Goal: Find specific page/section: Find specific page/section

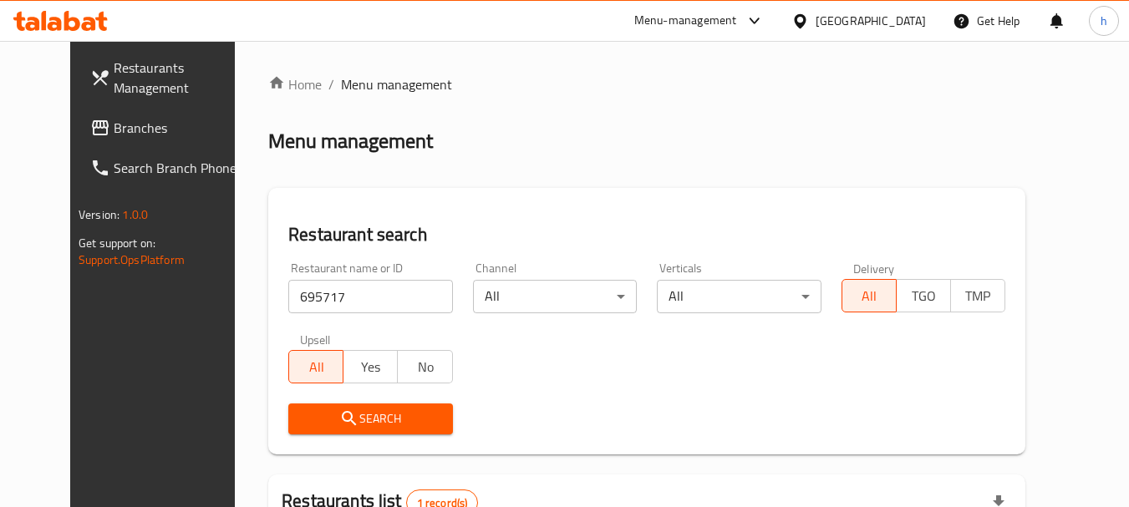
scroll to position [224, 0]
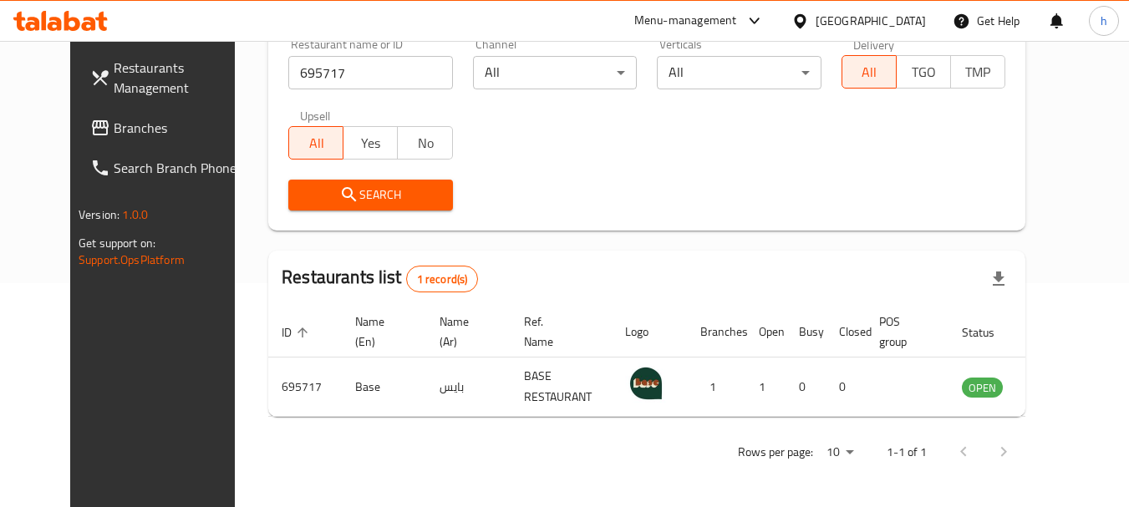
click at [914, 21] on div "[GEOGRAPHIC_DATA]" at bounding box center [871, 21] width 110 height 18
click at [114, 120] on span "Branches" at bounding box center [180, 128] width 132 height 20
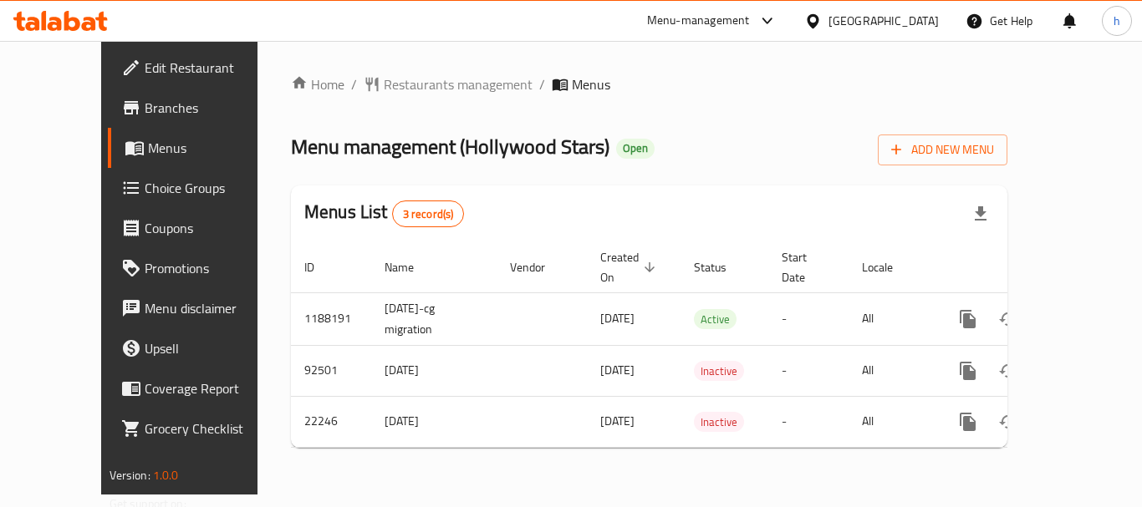
click at [925, 23] on div "[GEOGRAPHIC_DATA]" at bounding box center [883, 21] width 110 height 18
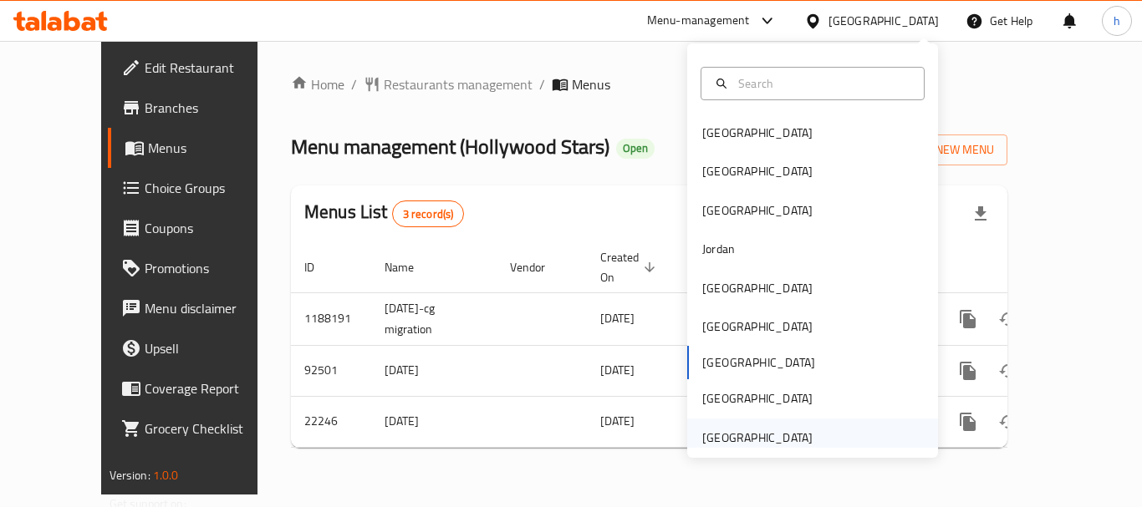
click at [702, 436] on div "[GEOGRAPHIC_DATA]" at bounding box center [757, 438] width 110 height 18
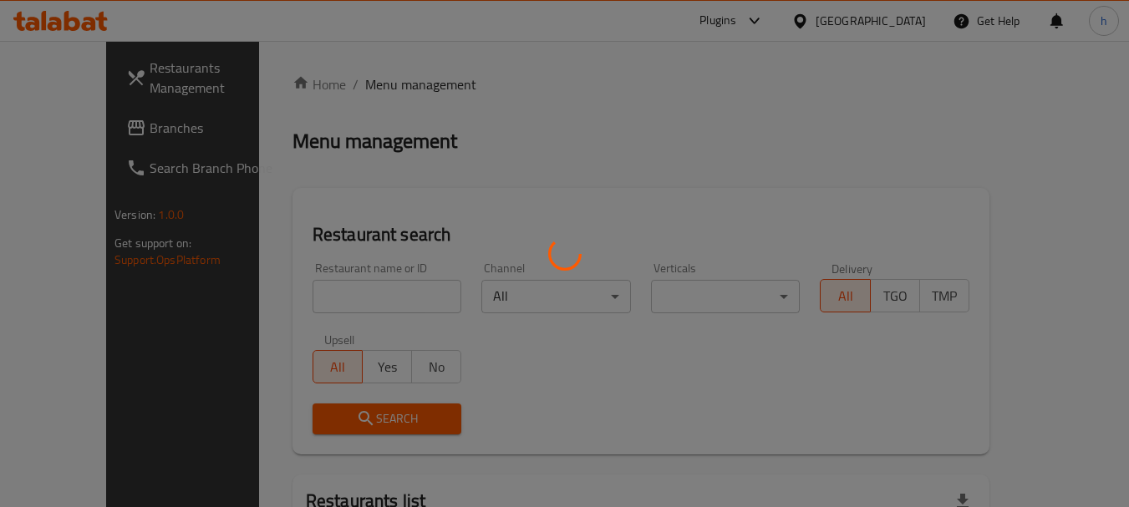
click at [90, 123] on div at bounding box center [564, 253] width 1129 height 507
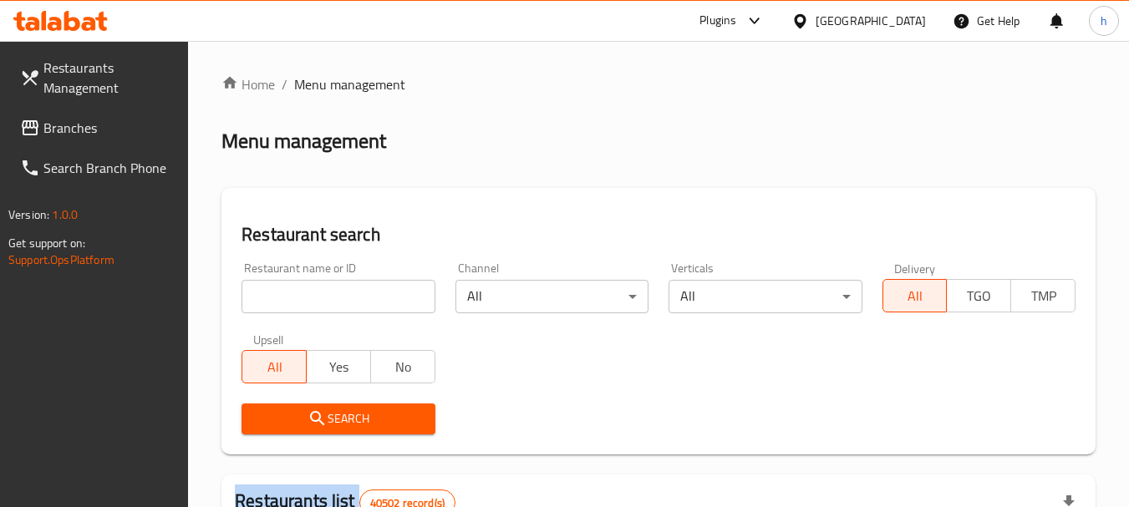
click at [90, 123] on div at bounding box center [564, 253] width 1129 height 507
click at [90, 123] on span "Branches" at bounding box center [109, 128] width 132 height 20
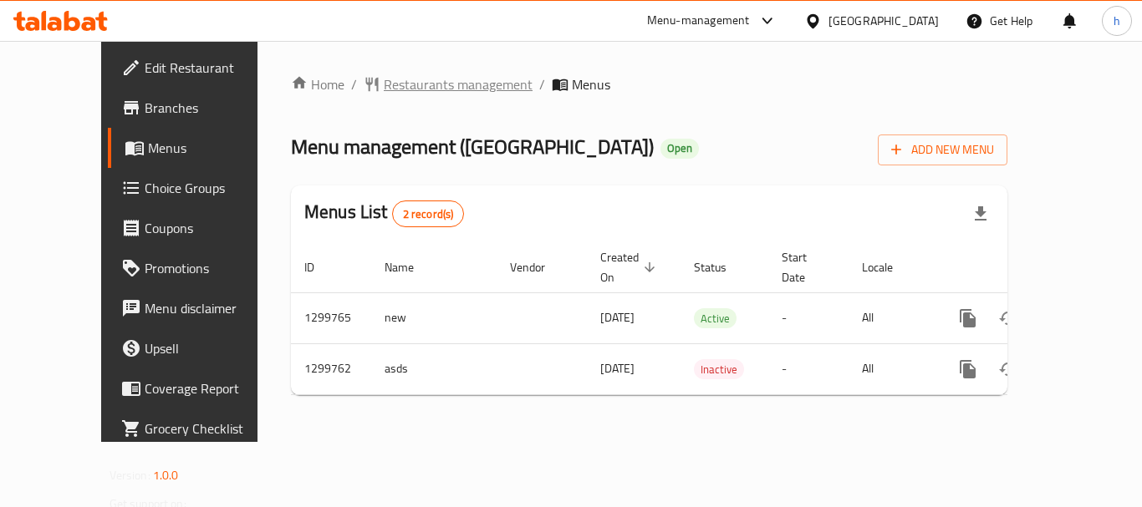
click at [431, 81] on span "Restaurants management" at bounding box center [458, 84] width 149 height 20
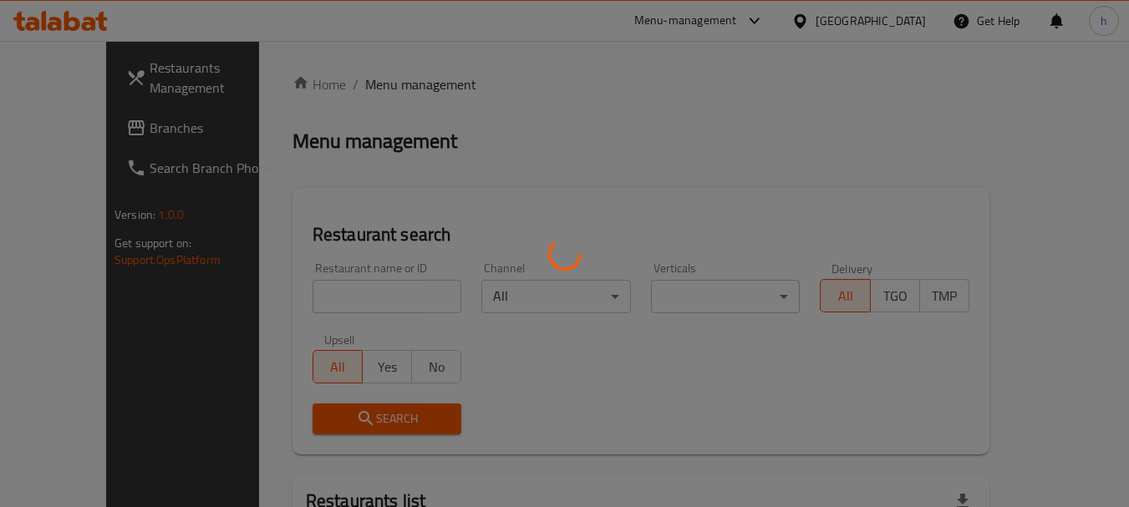
click at [311, 283] on div at bounding box center [564, 253] width 1129 height 507
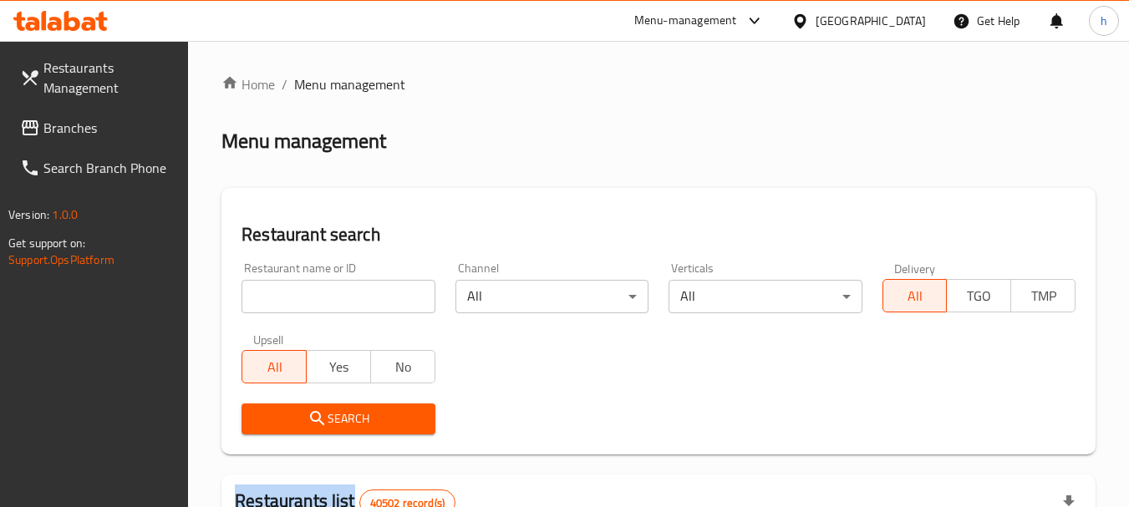
click at [311, 283] on div at bounding box center [564, 253] width 1129 height 507
click at [311, 283] on input "search" at bounding box center [338, 296] width 193 height 33
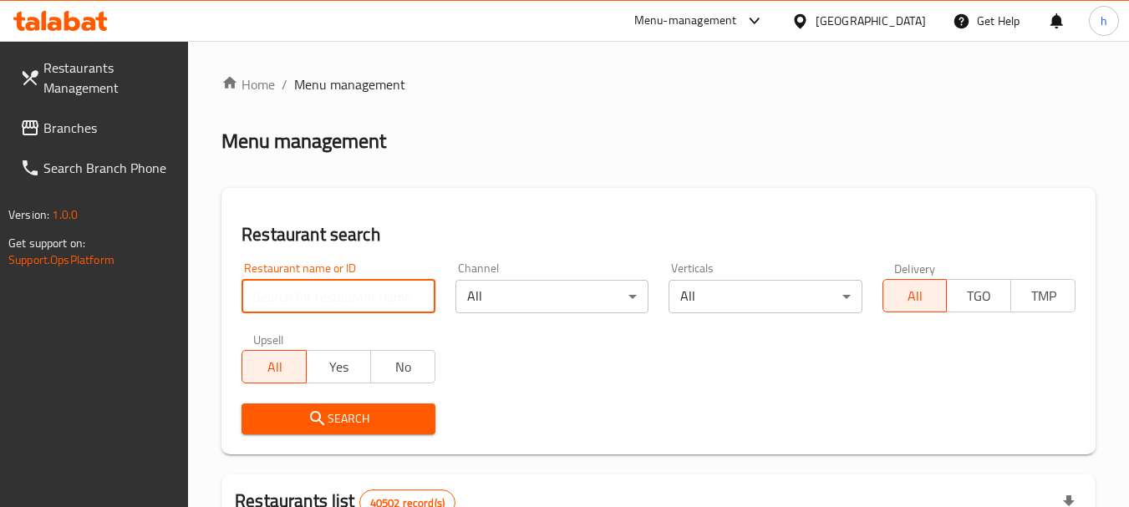
paste input "701505"
type input "701505"
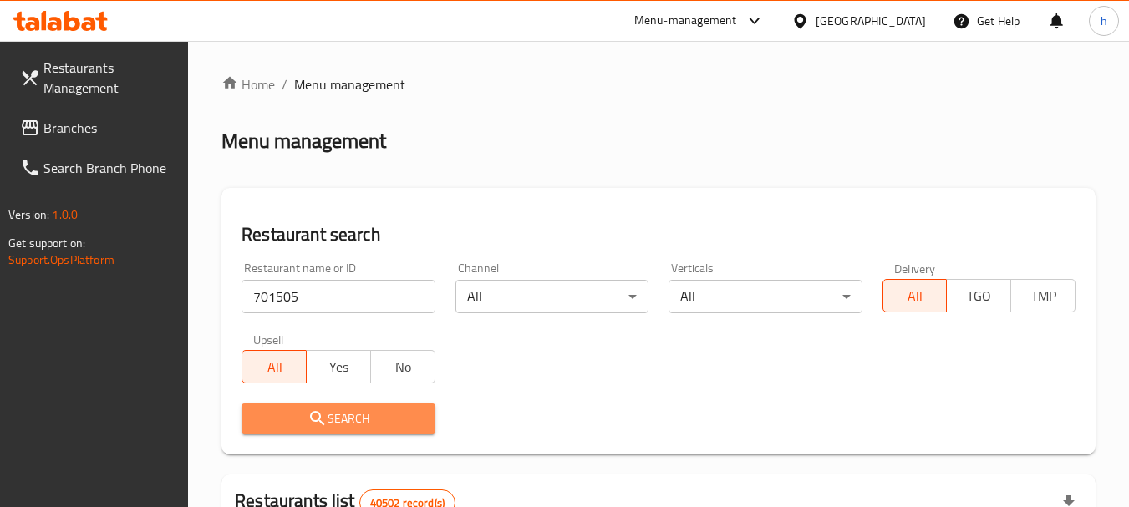
click at [303, 421] on span "Search" at bounding box center [338, 419] width 166 height 21
click at [303, 421] on div at bounding box center [564, 253] width 1129 height 507
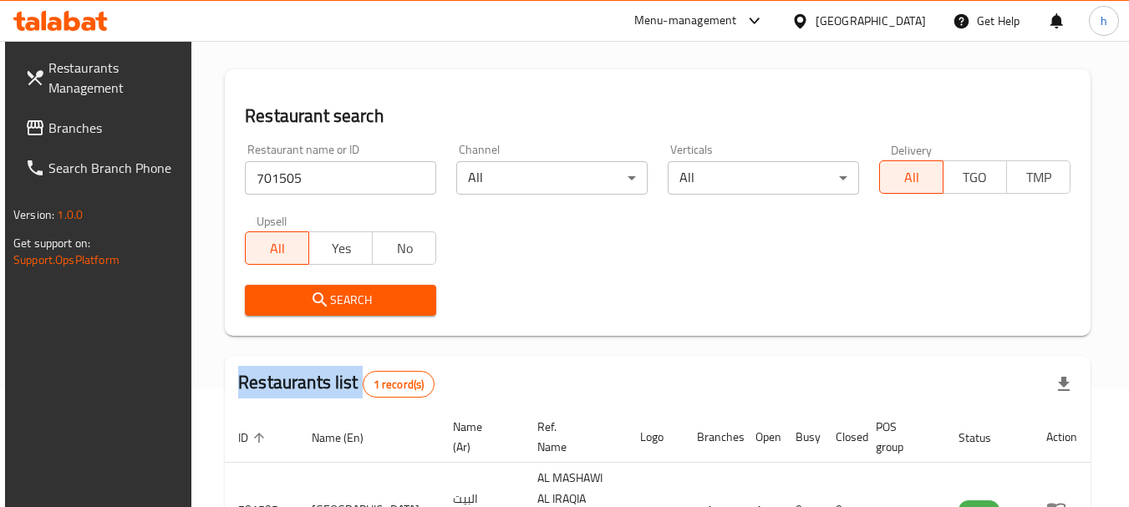
scroll to position [238, 0]
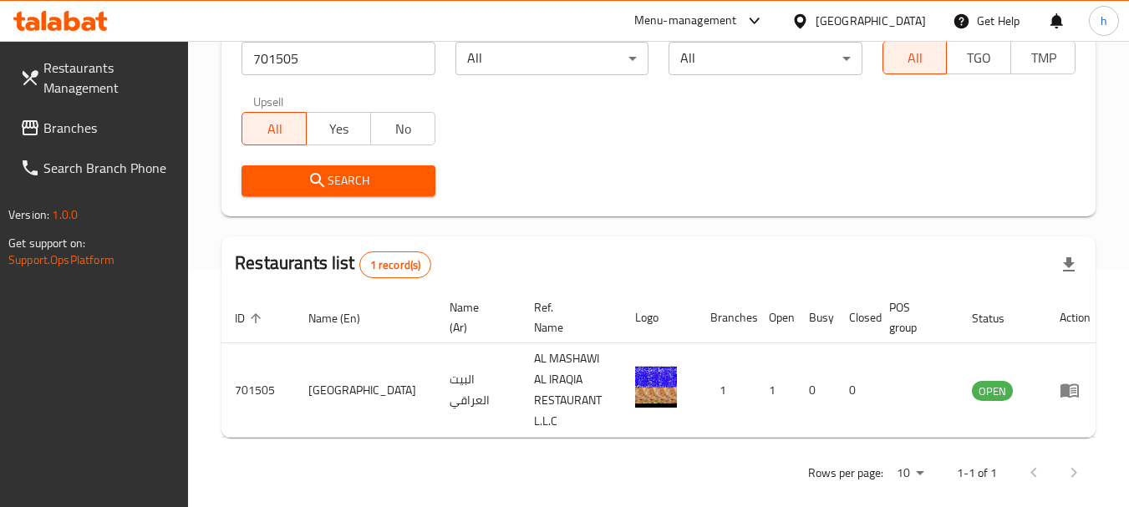
click at [881, 17] on div "[GEOGRAPHIC_DATA]" at bounding box center [871, 21] width 110 height 18
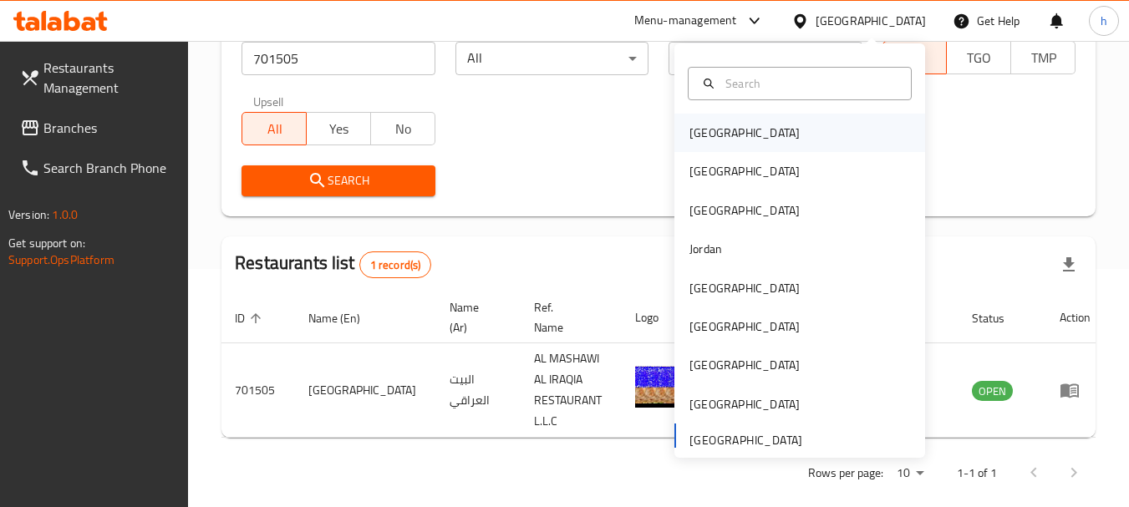
click at [695, 138] on div "Bahrain" at bounding box center [745, 133] width 110 height 18
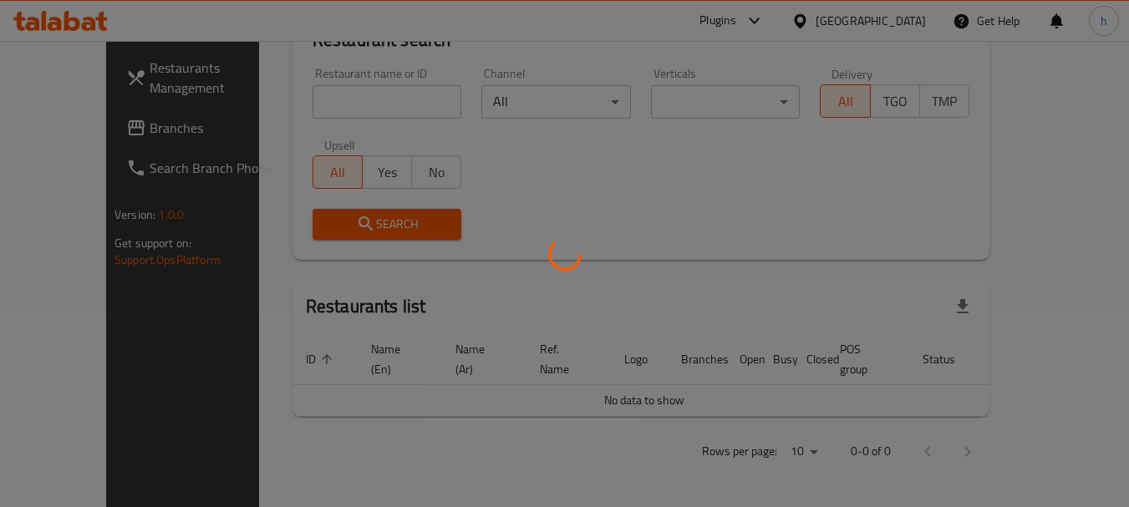
scroll to position [176, 0]
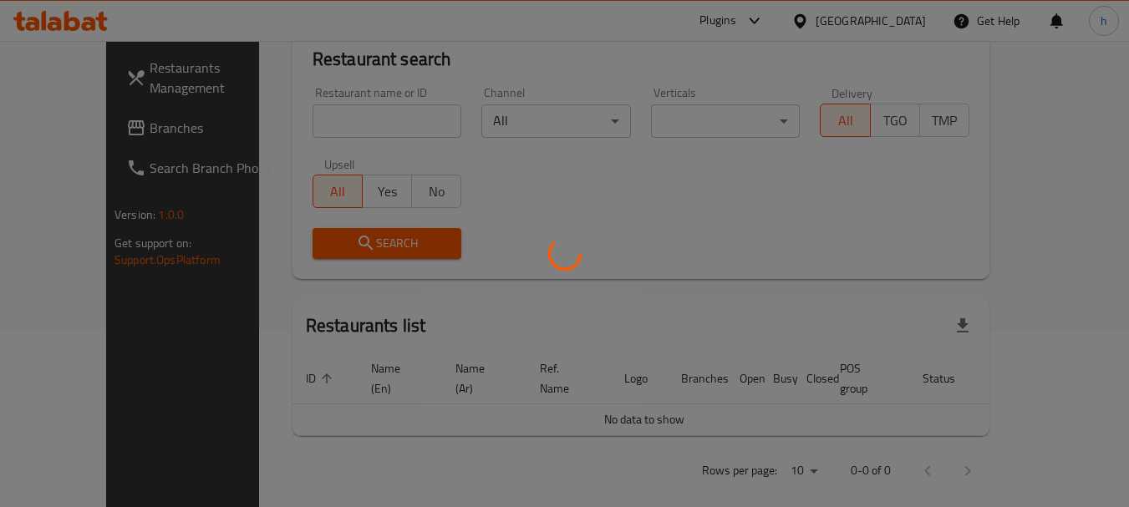
click at [60, 127] on div at bounding box center [564, 253] width 1129 height 507
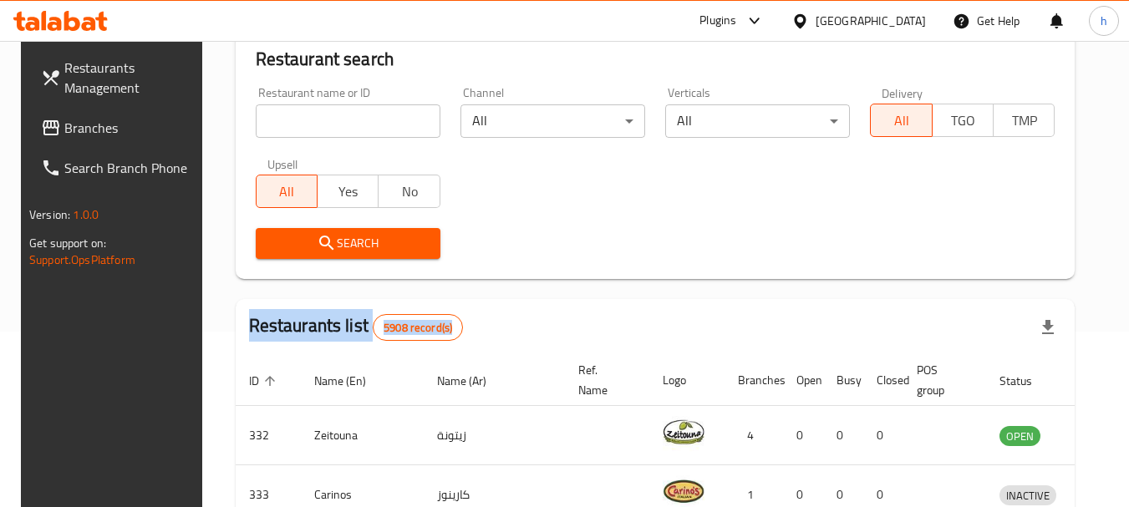
scroll to position [238, 0]
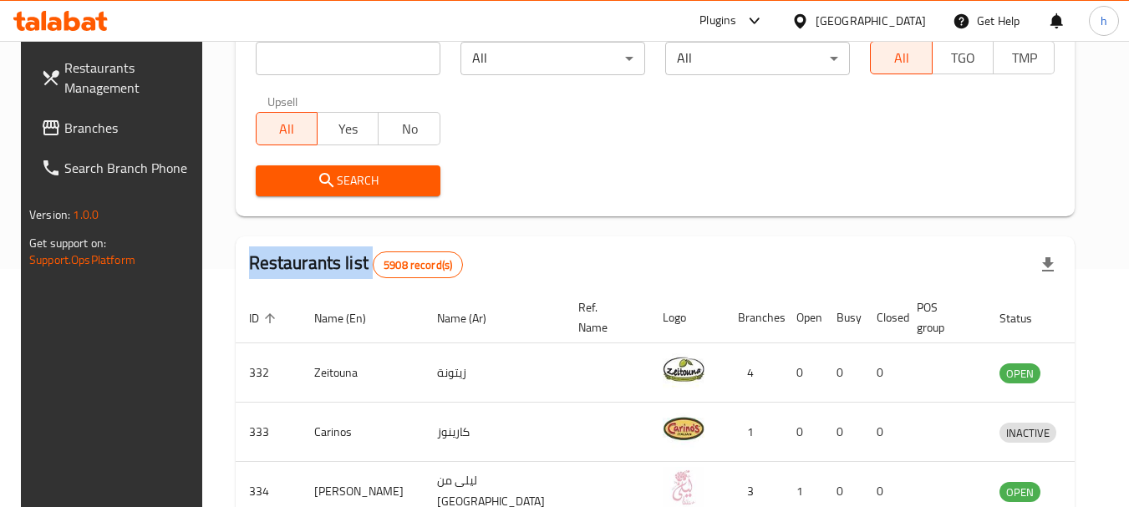
click at [60, 127] on div at bounding box center [564, 253] width 1129 height 507
click at [64, 127] on span "Branches" at bounding box center [130, 128] width 132 height 20
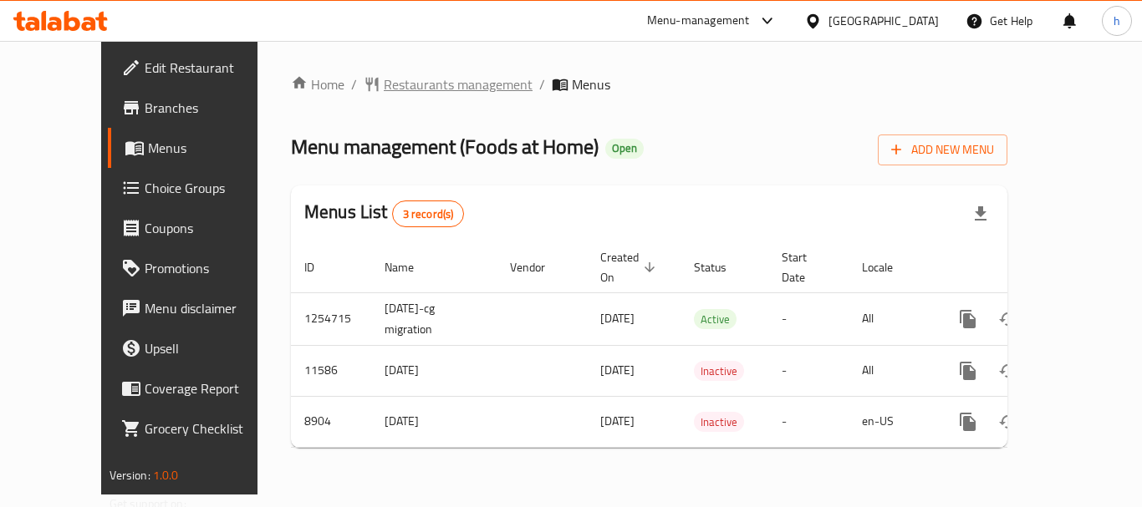
click at [384, 82] on span "Restaurants management" at bounding box center [458, 84] width 149 height 20
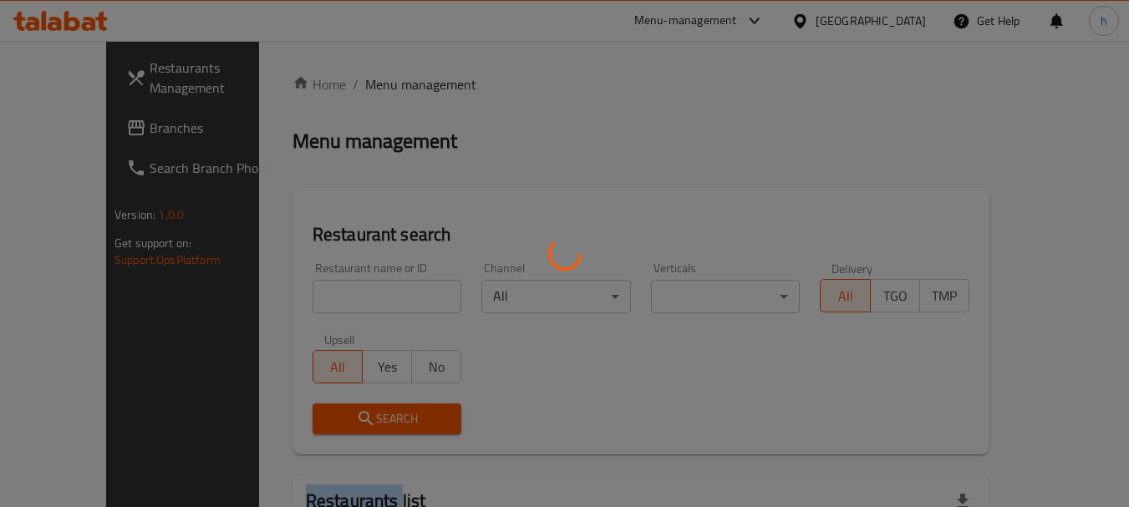
click at [377, 82] on div at bounding box center [564, 253] width 1129 height 507
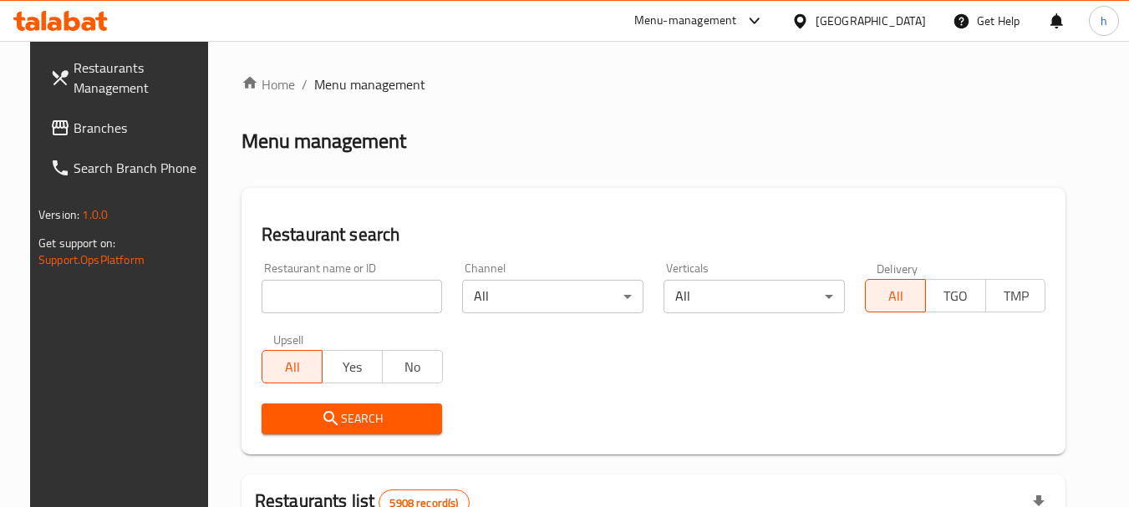
click at [309, 301] on input "search" at bounding box center [352, 296] width 181 height 33
paste input "5402"
type input "5402"
click at [321, 425] on icon "submit" at bounding box center [331, 419] width 20 height 20
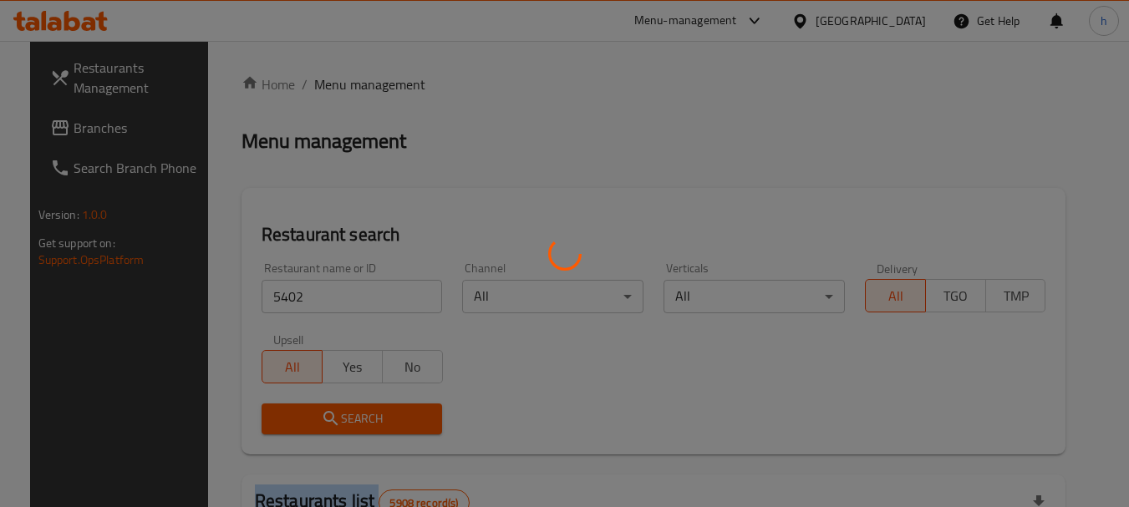
click at [313, 425] on div at bounding box center [564, 253] width 1129 height 507
